Goal: Information Seeking & Learning: Learn about a topic

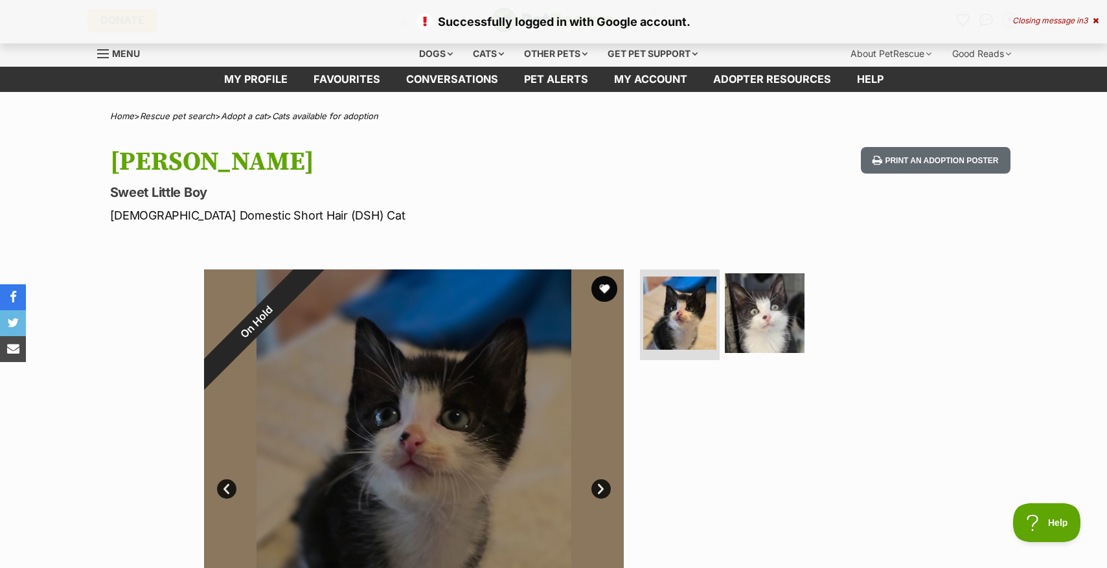
click at [1091, 21] on div "Closing message in 3" at bounding box center [1055, 20] width 86 height 9
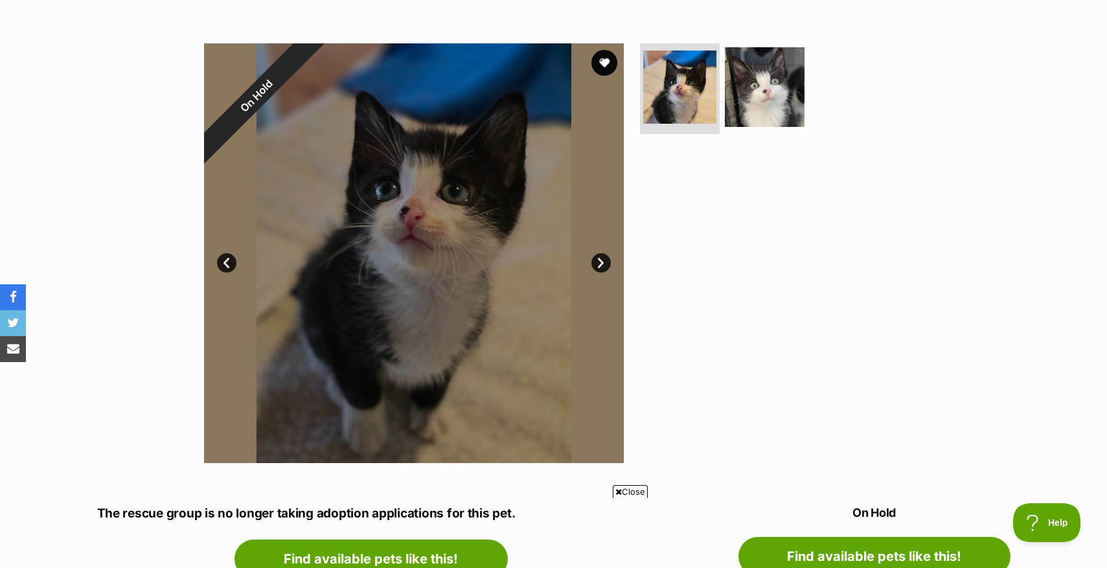
scroll to position [81, 0]
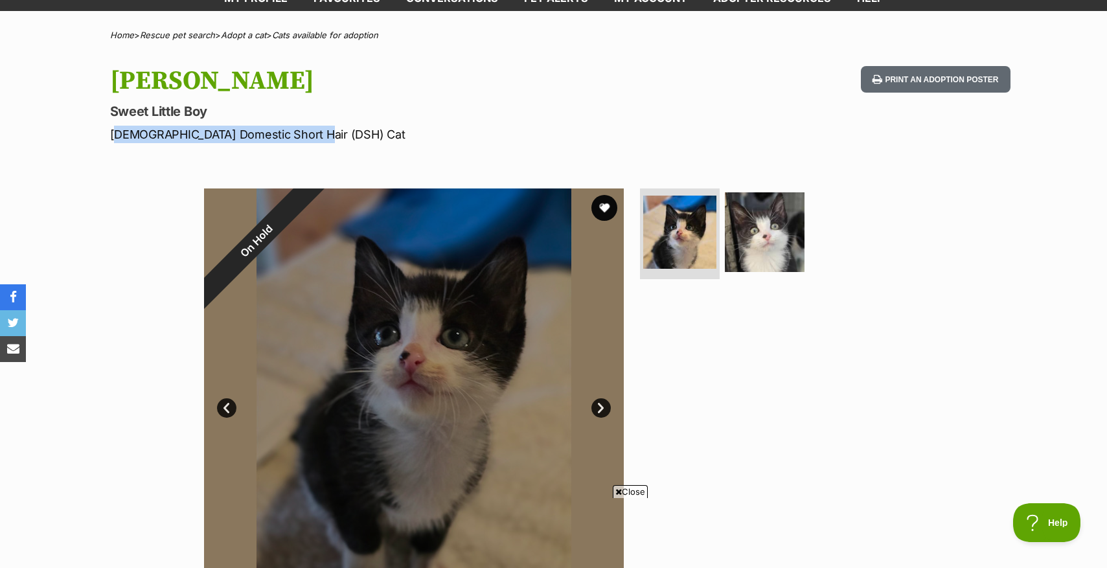
drag, startPoint x: 113, startPoint y: 114, endPoint x: 306, endPoint y: 110, distance: 193.0
click at [306, 126] on p "[DEMOGRAPHIC_DATA] Domestic Short Hair (DSH) Cat" at bounding box center [384, 134] width 548 height 17
drag, startPoint x: 306, startPoint y: 110, endPoint x: 172, endPoint y: 120, distance: 133.8
click at [173, 126] on p "[DEMOGRAPHIC_DATA] Domestic Short Hair (DSH) Cat" at bounding box center [384, 134] width 548 height 17
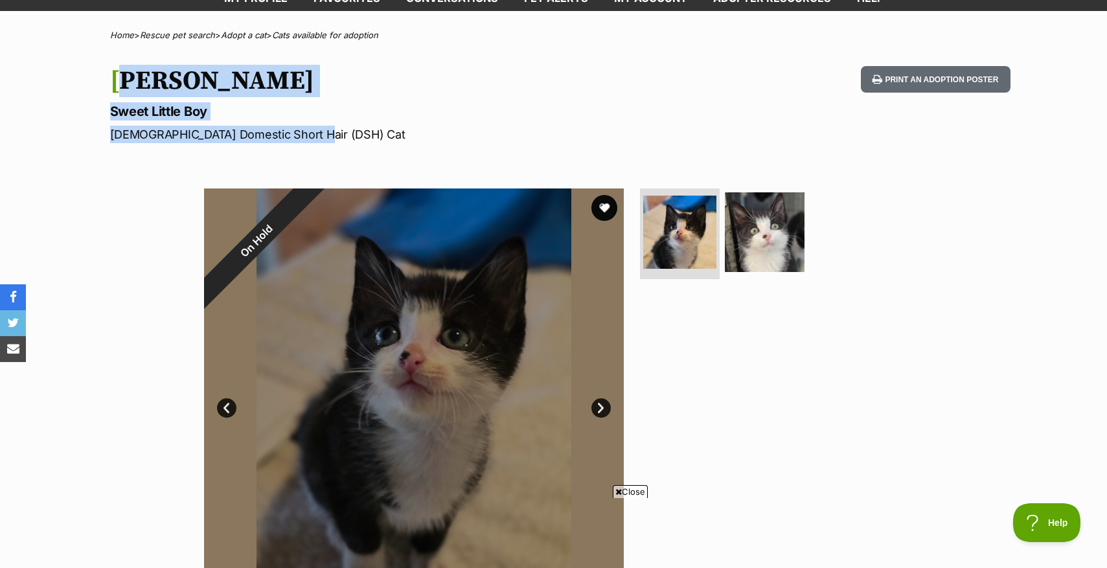
drag, startPoint x: 112, startPoint y: 64, endPoint x: 334, endPoint y: 121, distance: 229.3
click at [334, 121] on hgroup "[PERSON_NAME] Little Boy [DEMOGRAPHIC_DATA] Domestic Short Hair (DSH) Cat" at bounding box center [384, 104] width 548 height 77
drag, startPoint x: 334, startPoint y: 121, endPoint x: 254, endPoint y: 222, distance: 129.0
click at [254, 222] on div "On Hold" at bounding box center [256, 241] width 164 height 164
click at [127, 71] on h1 "[PERSON_NAME]" at bounding box center [384, 81] width 548 height 30
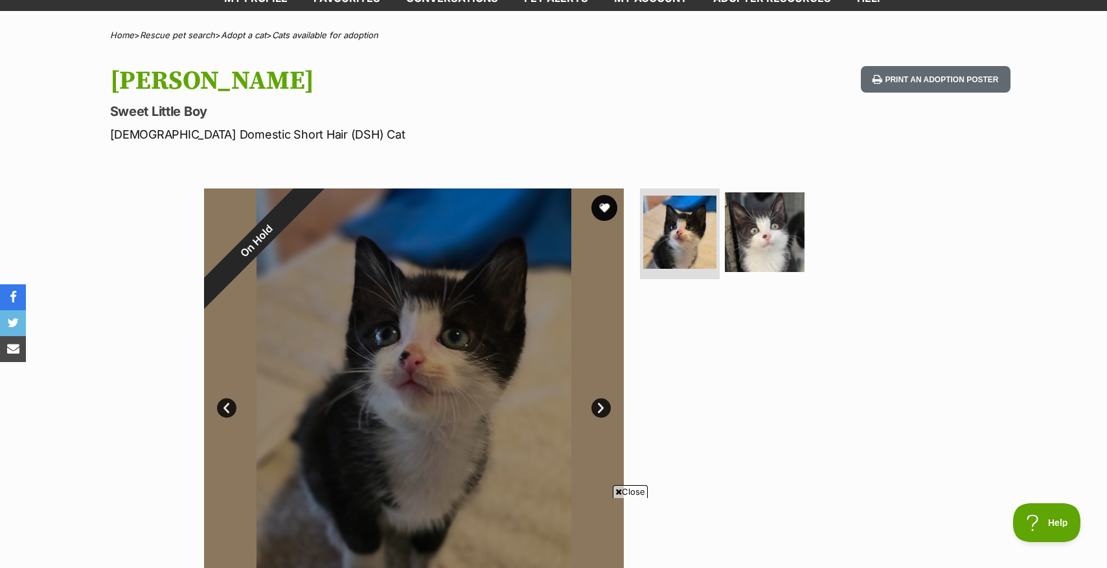
drag, startPoint x: 114, startPoint y: 63, endPoint x: 231, endPoint y: 95, distance: 120.6
click at [231, 95] on hgroup "[PERSON_NAME] Little Boy [DEMOGRAPHIC_DATA] Domestic Short Hair (DSH) Cat" at bounding box center [384, 104] width 548 height 77
drag, startPoint x: 231, startPoint y: 95, endPoint x: 124, endPoint y: 124, distance: 110.3
drag, startPoint x: 107, startPoint y: 109, endPoint x: 345, endPoint y: 108, distance: 238.3
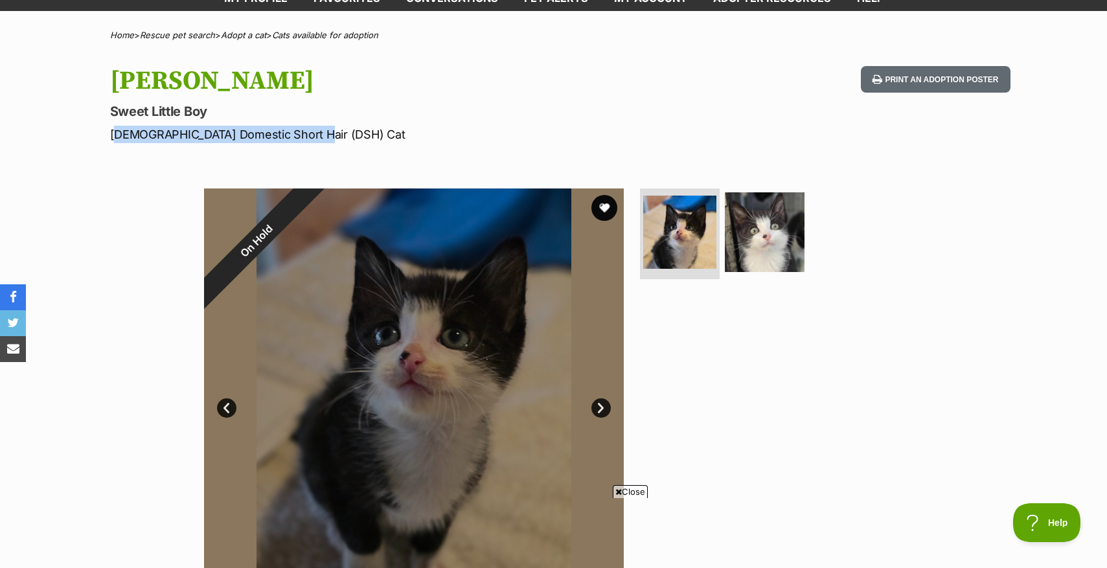
click at [345, 108] on div "[PERSON_NAME] Little Boy [DEMOGRAPHIC_DATA] Domestic Short Hair (DSH) Cat Print…" at bounding box center [554, 104] width 952 height 77
drag, startPoint x: 345, startPoint y: 108, endPoint x: 157, endPoint y: 111, distance: 188.4
click at [157, 126] on p "[DEMOGRAPHIC_DATA] Domestic Short Hair (DSH) Cat" at bounding box center [384, 134] width 548 height 17
click at [132, 73] on h1 "[PERSON_NAME]" at bounding box center [384, 81] width 548 height 30
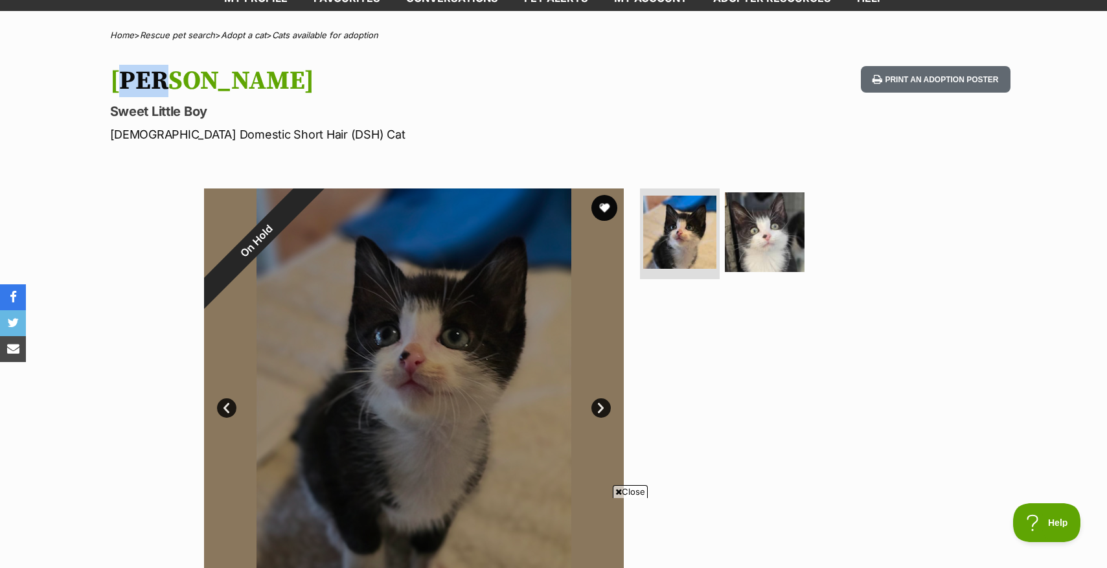
drag, startPoint x: 106, startPoint y: 67, endPoint x: 159, endPoint y: 63, distance: 52.6
click at [159, 66] on div "[PERSON_NAME] Little Boy [DEMOGRAPHIC_DATA] Domestic Short Hair (DSH) Cat Print…" at bounding box center [554, 104] width 952 height 77
drag, startPoint x: 159, startPoint y: 63, endPoint x: 120, endPoint y: 96, distance: 50.5
click at [120, 102] on p "Sweet Little Boy" at bounding box center [384, 111] width 548 height 18
drag, startPoint x: 120, startPoint y: 96, endPoint x: 111, endPoint y: 95, distance: 9.2
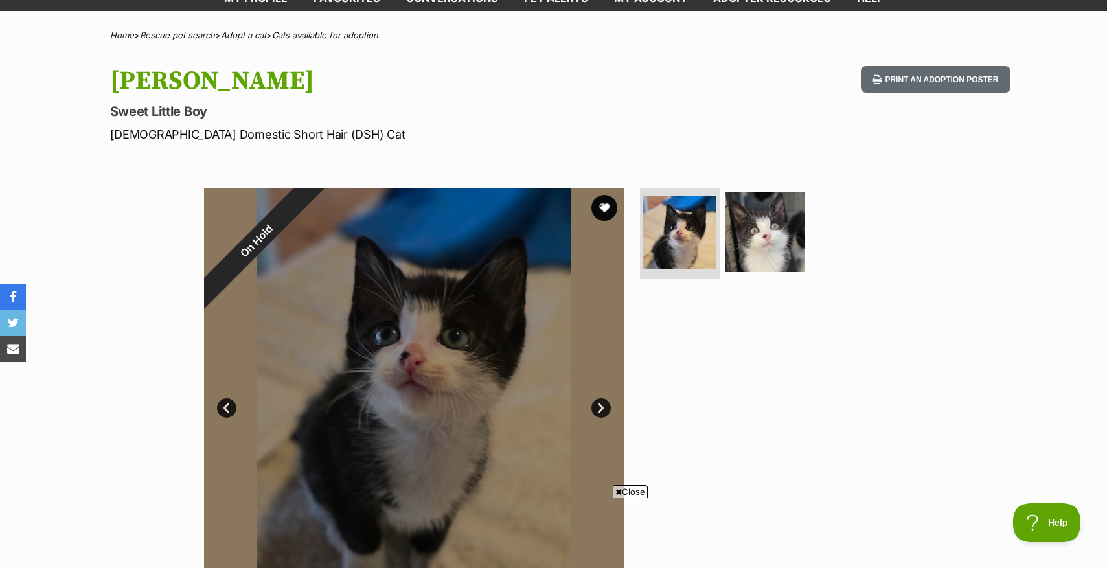
click at [111, 102] on p "Sweet Little Boy" at bounding box center [384, 111] width 548 height 18
drag, startPoint x: 108, startPoint y: 89, endPoint x: 196, endPoint y: 89, distance: 87.4
click at [196, 89] on div "[PERSON_NAME] Little Boy [DEMOGRAPHIC_DATA] Domestic Short Hair (DSH) Cat Print…" at bounding box center [554, 104] width 952 height 77
drag, startPoint x: 196, startPoint y: 89, endPoint x: 96, endPoint y: 119, distance: 103.6
click at [96, 119] on div "[PERSON_NAME] Little Boy [DEMOGRAPHIC_DATA] Domestic Short Hair (DSH) Cat Print…" at bounding box center [554, 104] width 952 height 77
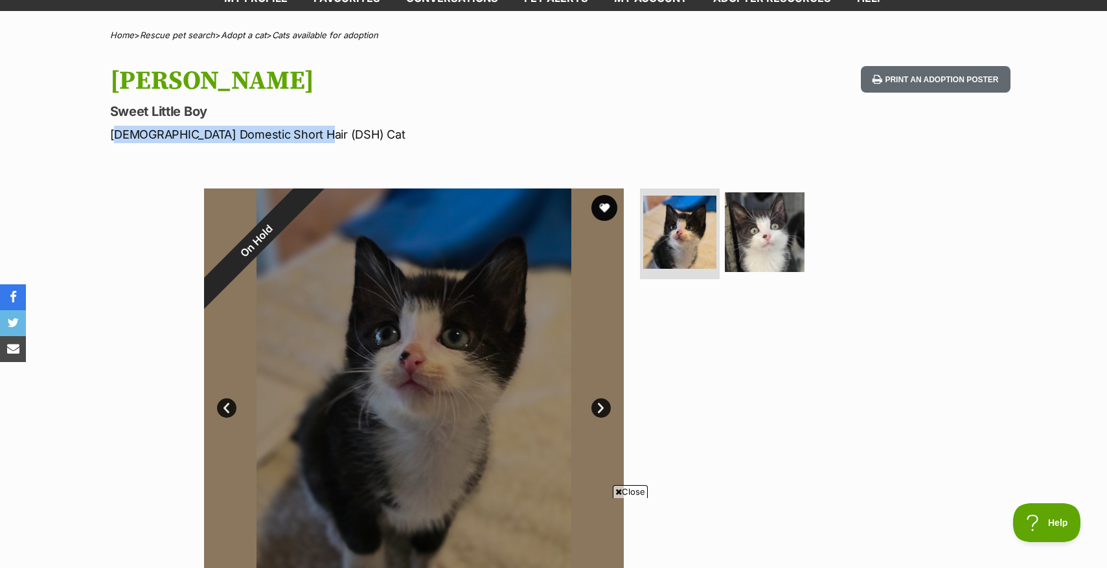
drag, startPoint x: 112, startPoint y: 115, endPoint x: 368, endPoint y: 118, distance: 255.8
click at [368, 126] on p "[DEMOGRAPHIC_DATA] Domestic Short Hair (DSH) Cat" at bounding box center [384, 134] width 548 height 17
drag, startPoint x: 368, startPoint y: 118, endPoint x: 132, endPoint y: 145, distance: 237.2
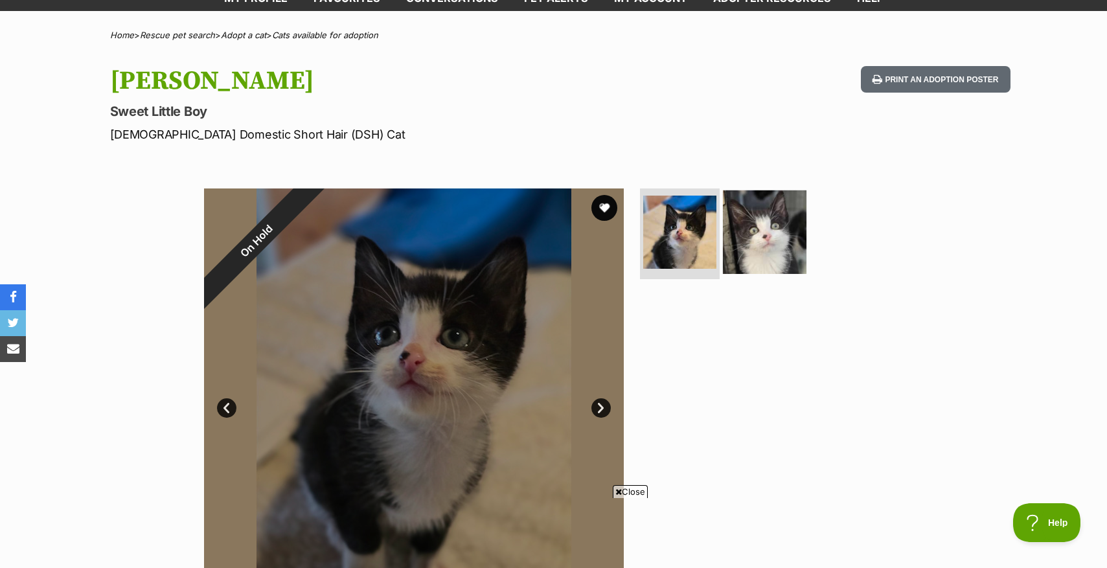
click at [756, 223] on img at bounding box center [765, 232] width 84 height 84
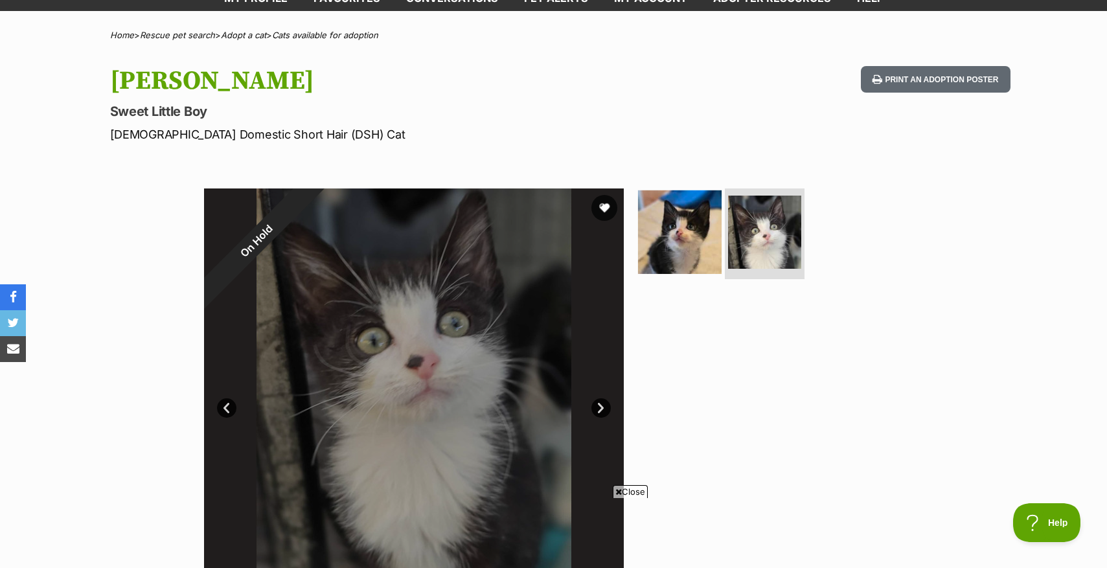
click at [675, 206] on img at bounding box center [680, 232] width 84 height 84
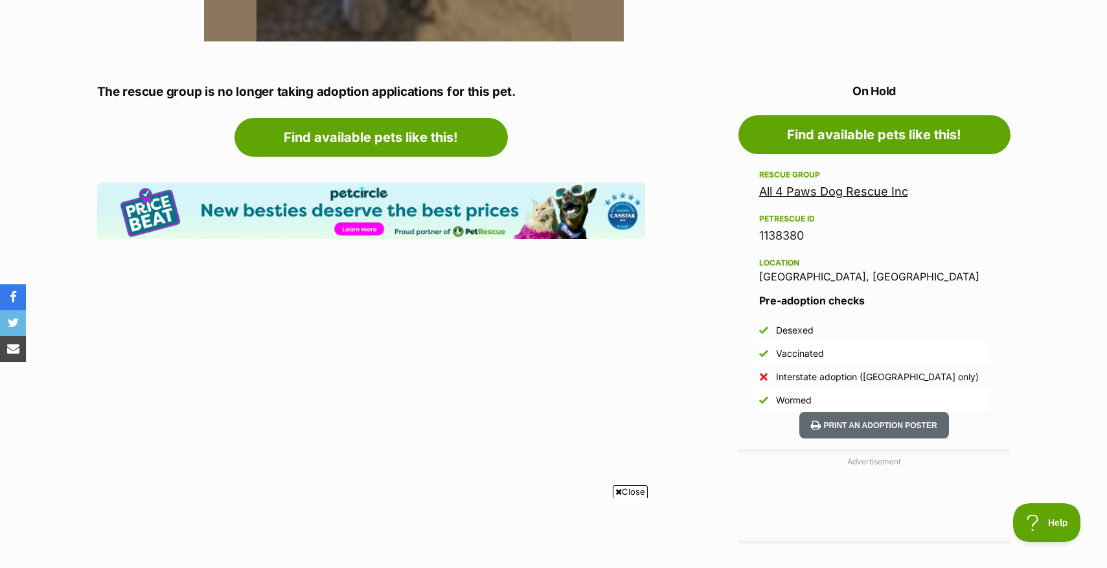
scroll to position [0, 0]
